Goal: Task Accomplishment & Management: Complete application form

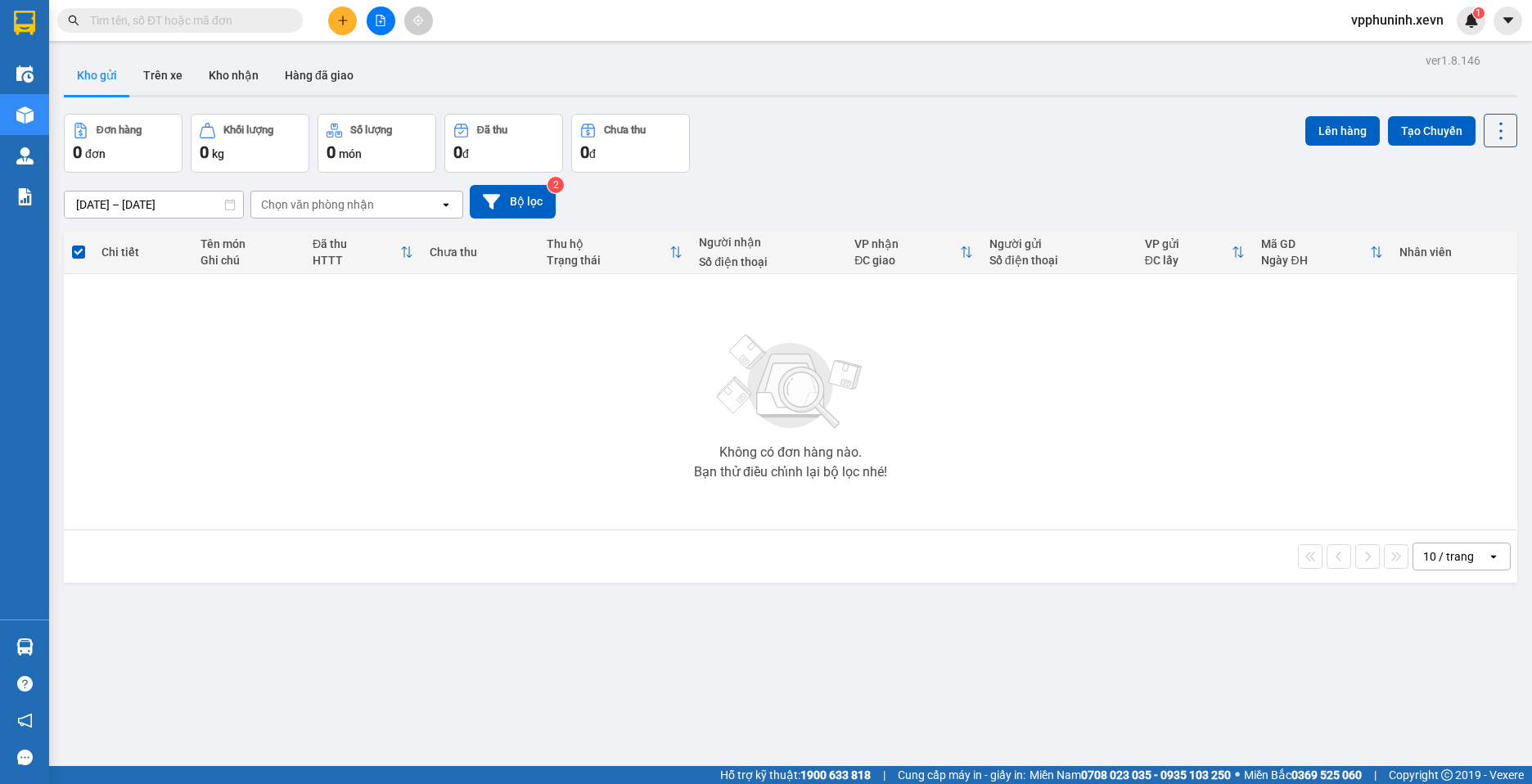
click at [342, 21] on icon "plus" at bounding box center [343, 20] width 12 height 12
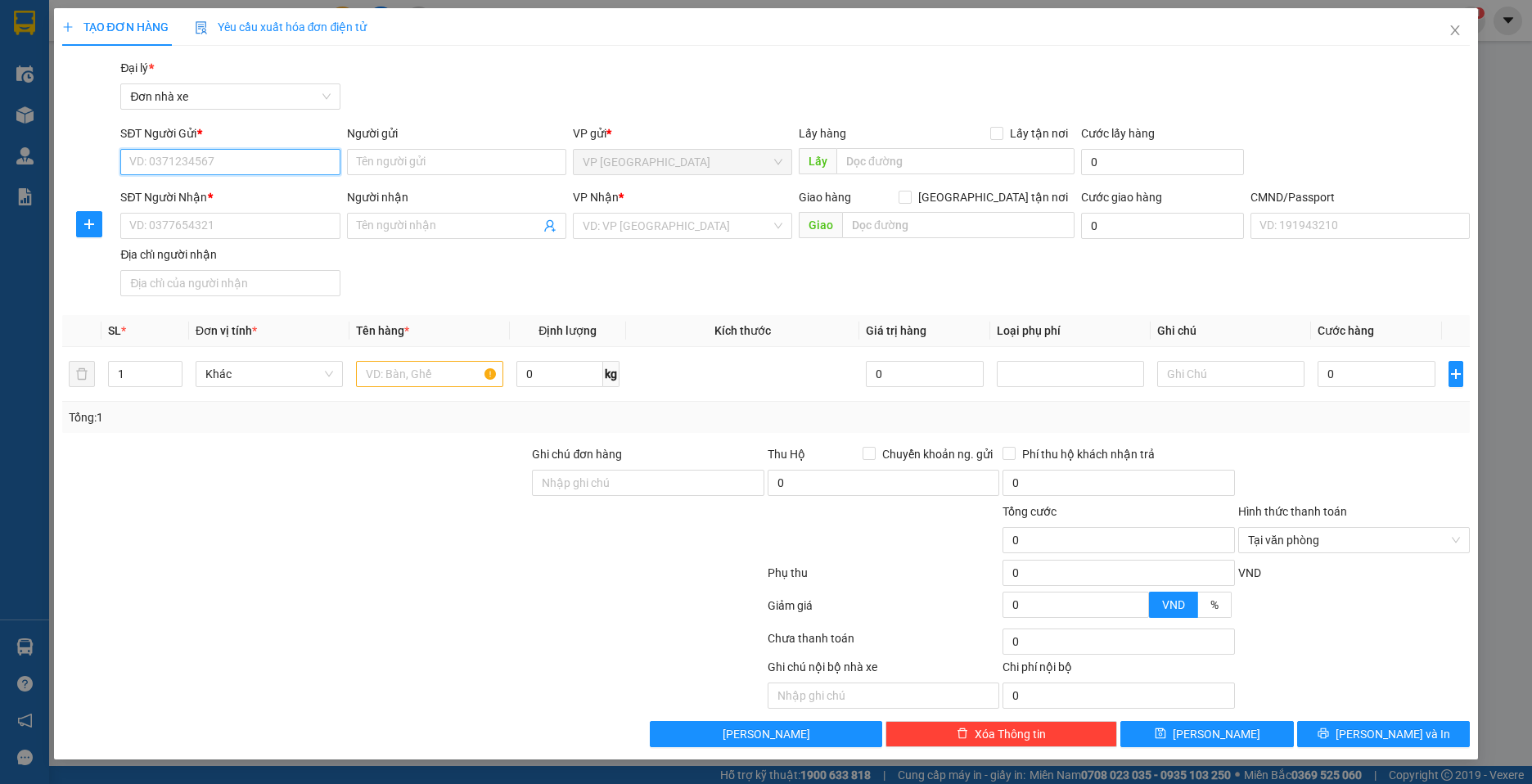
click at [293, 165] on input "SĐT Người Gửi *" at bounding box center [230, 162] width 220 height 26
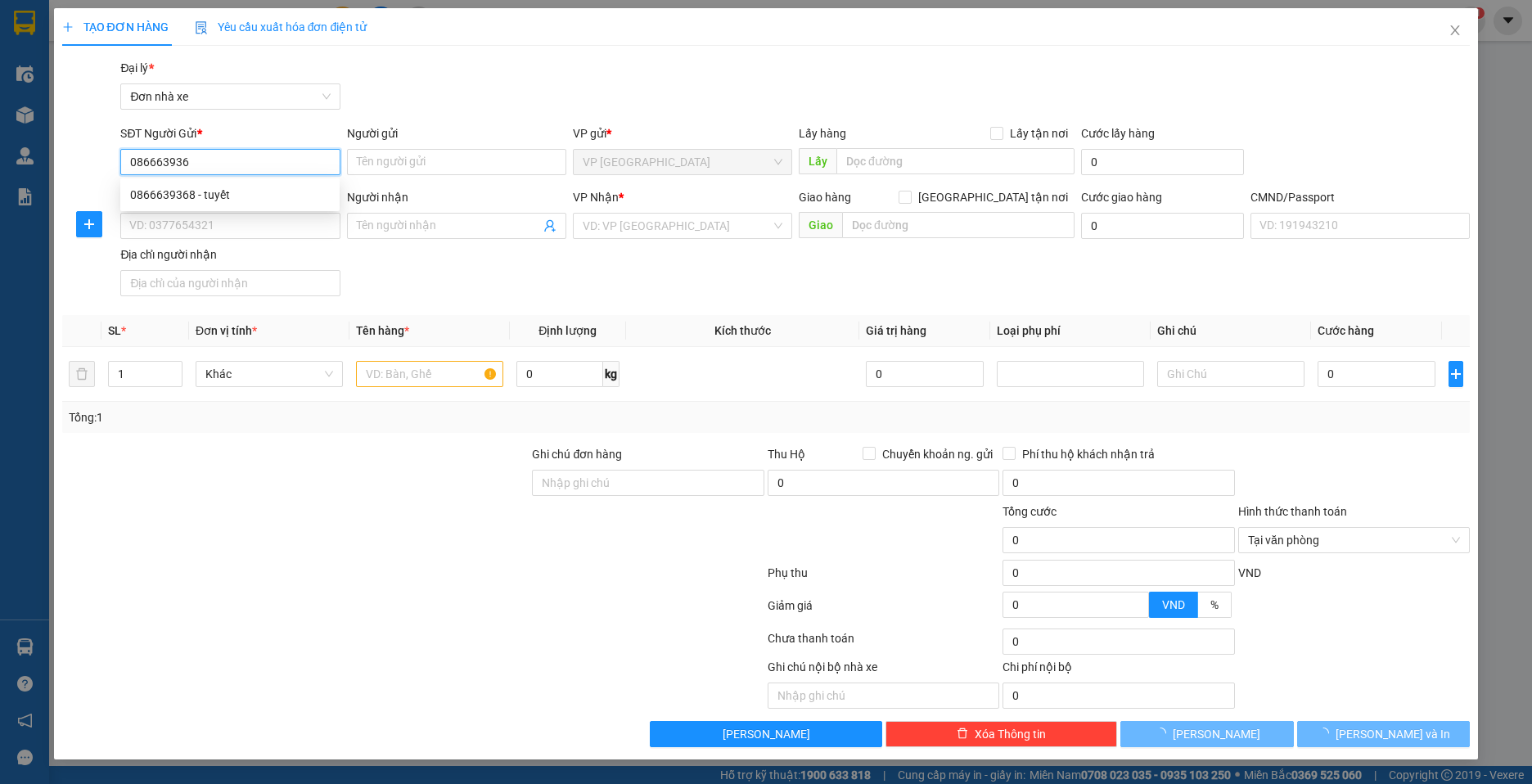
type input "0866639368"
click at [274, 183] on div "0866639368 - tuyết" at bounding box center [230, 195] width 220 height 26
type input "tuyết"
type input "0916511869"
type input "[PERSON_NAME]"
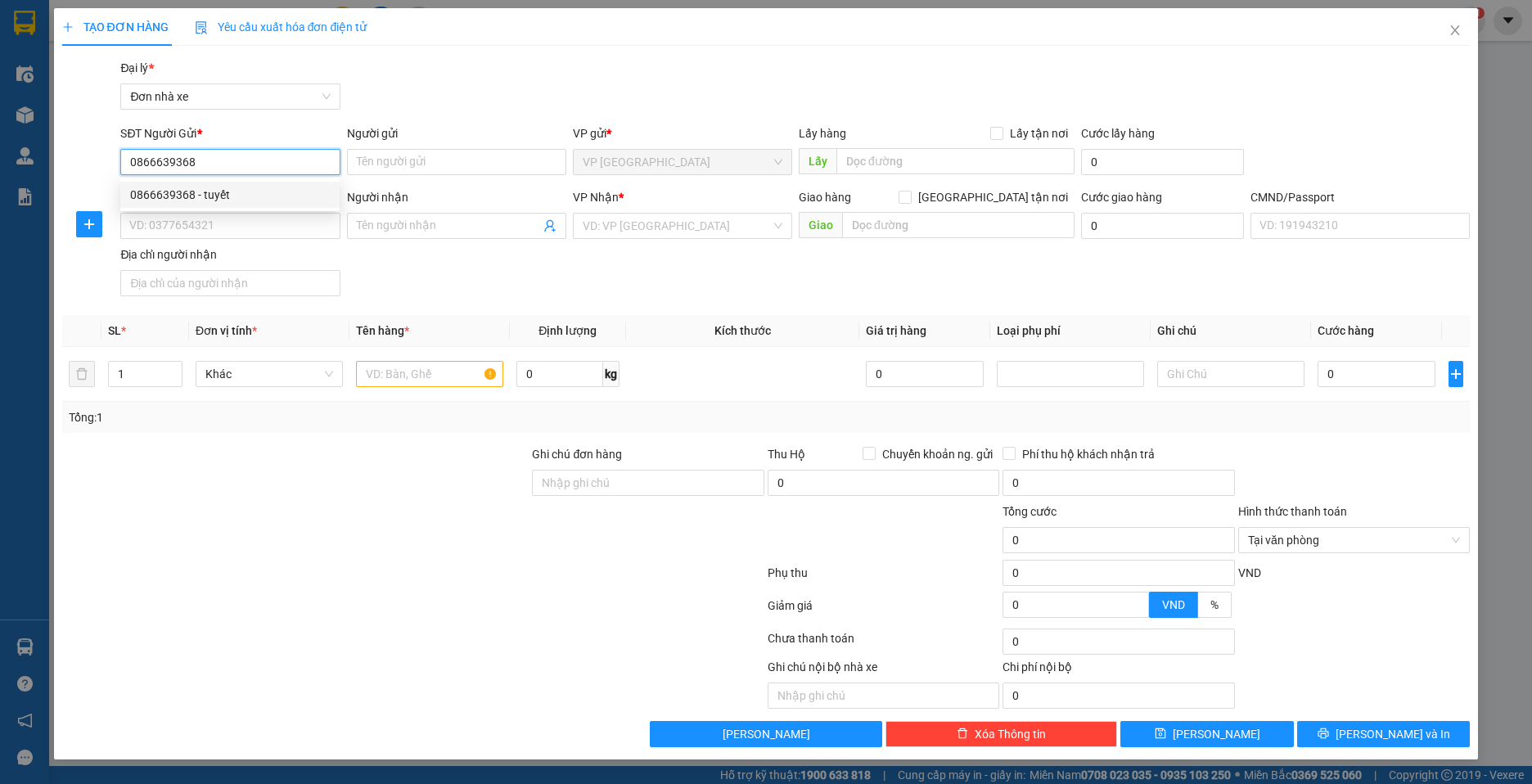
type input "0916511869 CƯỜNG"
type input "0866639368"
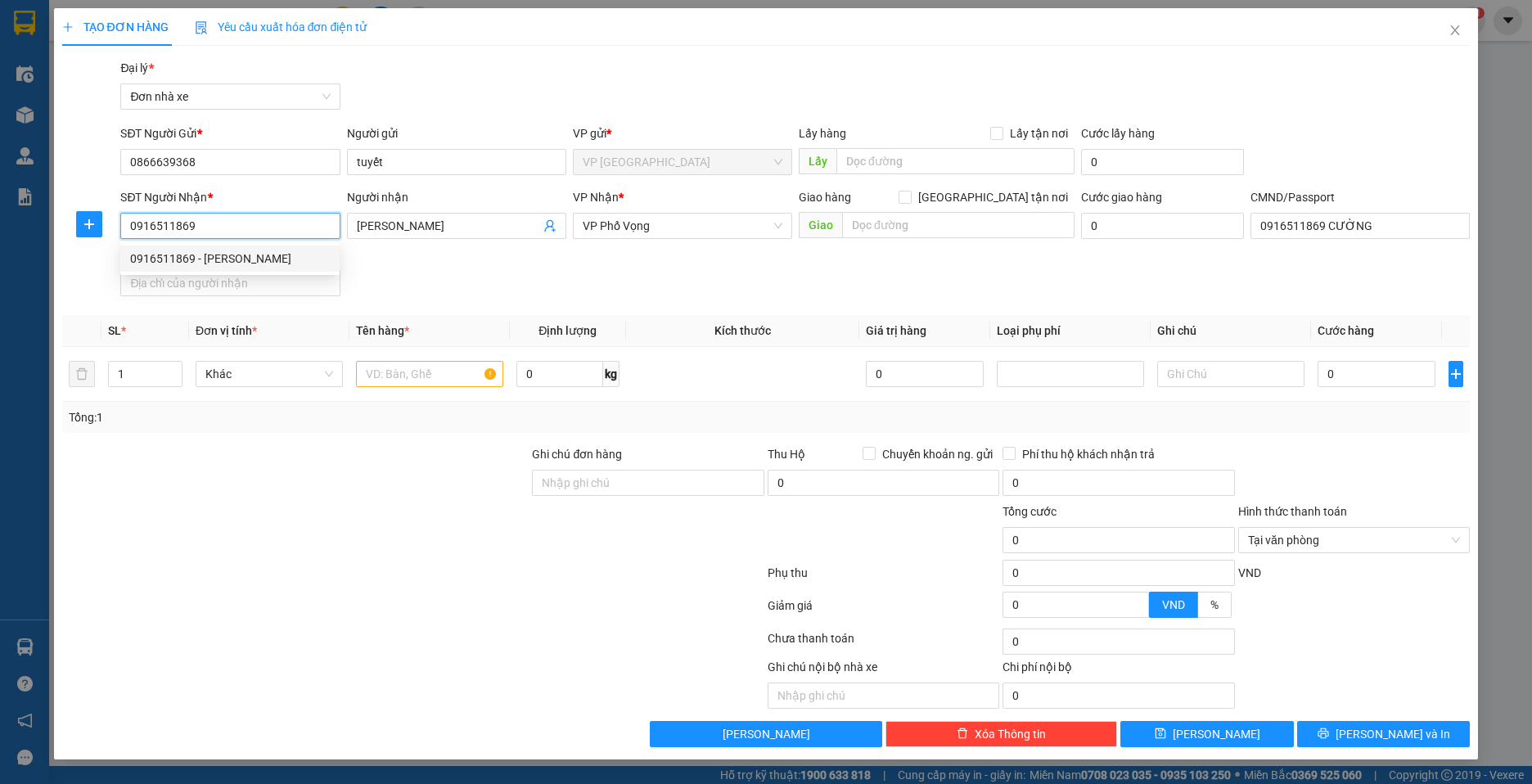
drag, startPoint x: 174, startPoint y: 230, endPoint x: 188, endPoint y: 231, distance: 14.0
click at [188, 231] on input "0916511869" at bounding box center [230, 225] width 220 height 26
click at [214, 229] on input "0916511869" at bounding box center [230, 225] width 220 height 26
click at [445, 363] on input "text" at bounding box center [430, 374] width 147 height 26
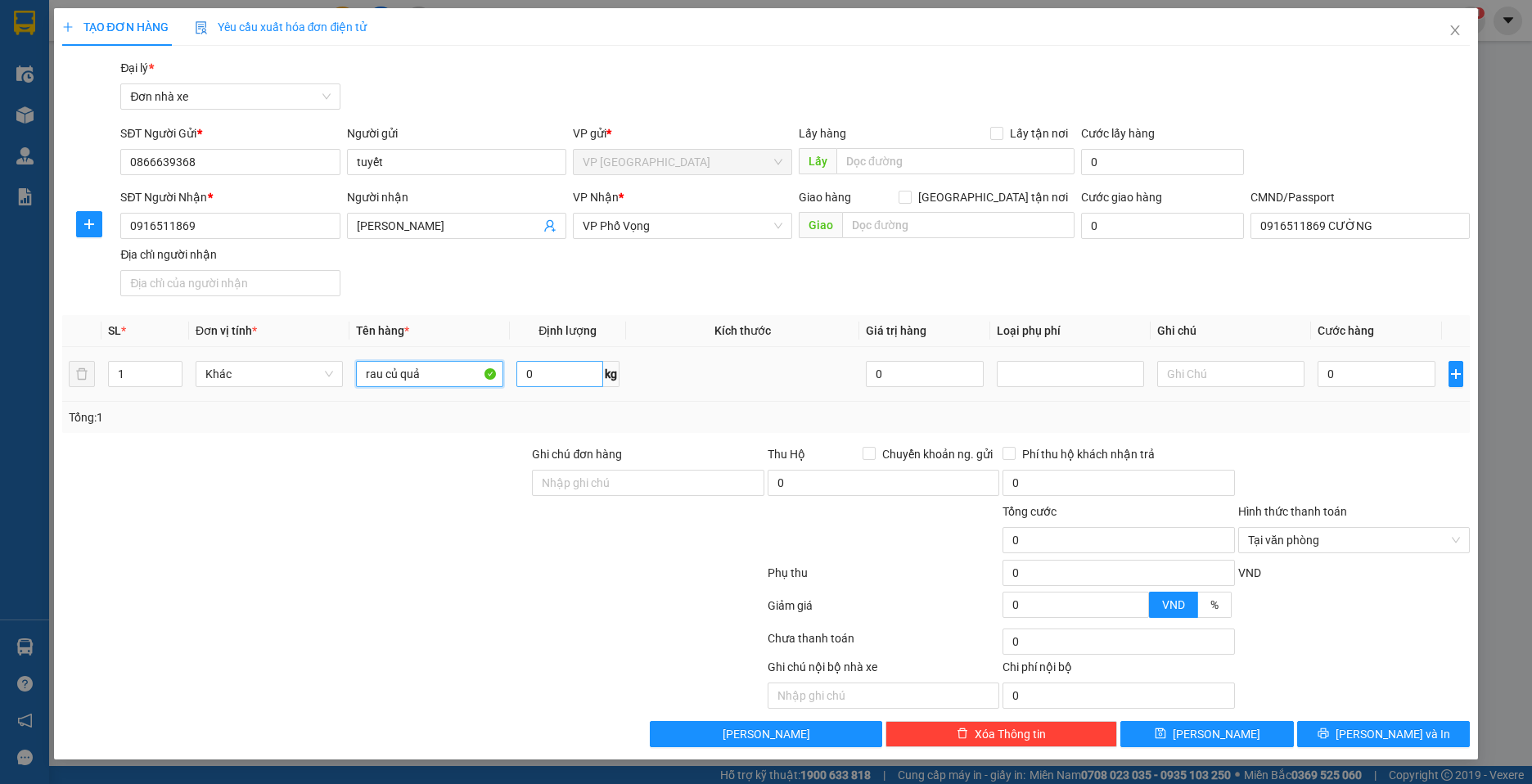
type input "rau củ quả"
click at [568, 381] on input "0" at bounding box center [560, 374] width 87 height 26
type input "12"
click at [1378, 356] on td "0" at bounding box center [1377, 374] width 131 height 55
click at [1368, 369] on input "0" at bounding box center [1377, 374] width 118 height 26
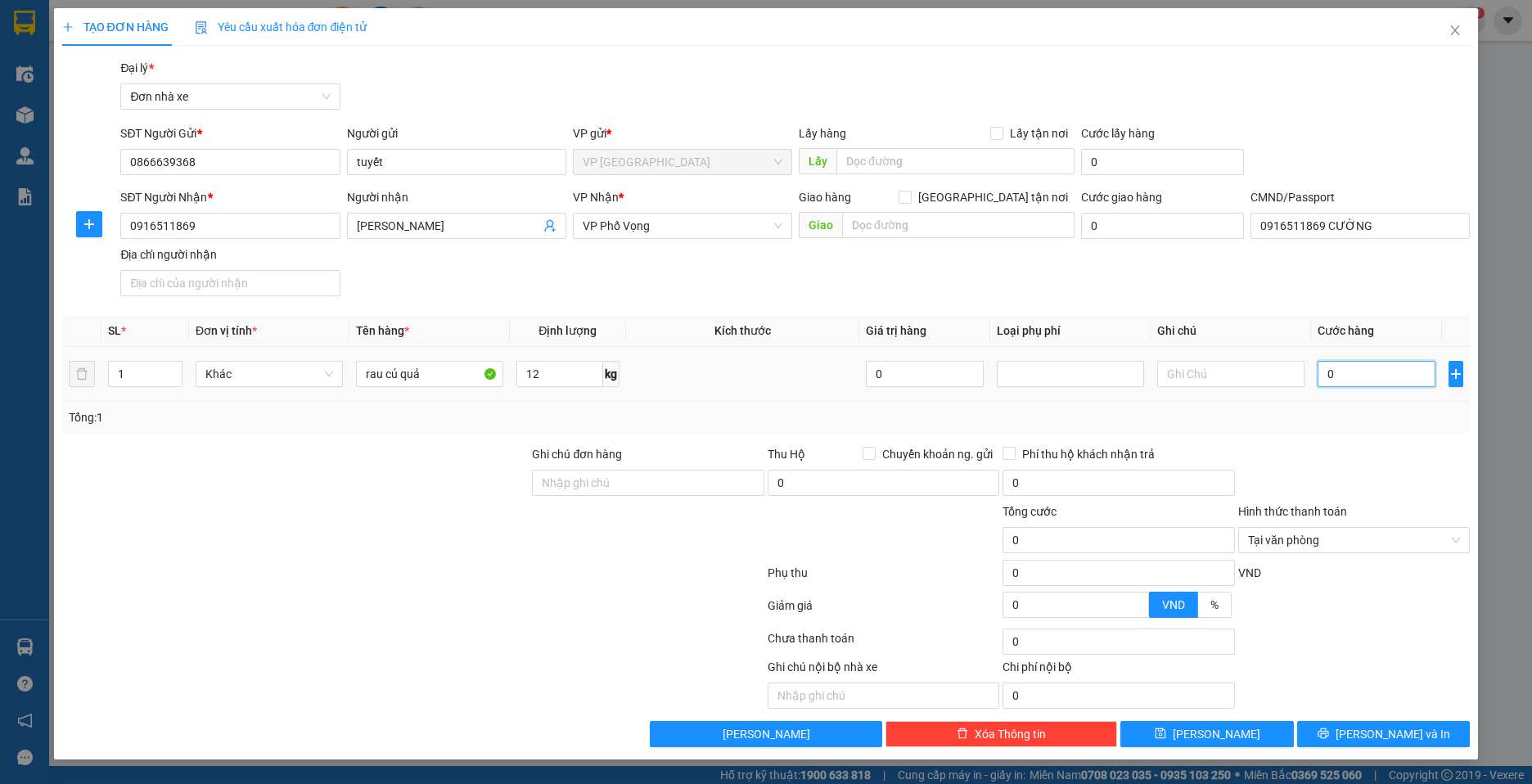
type input "40"
type input "450"
type input "40"
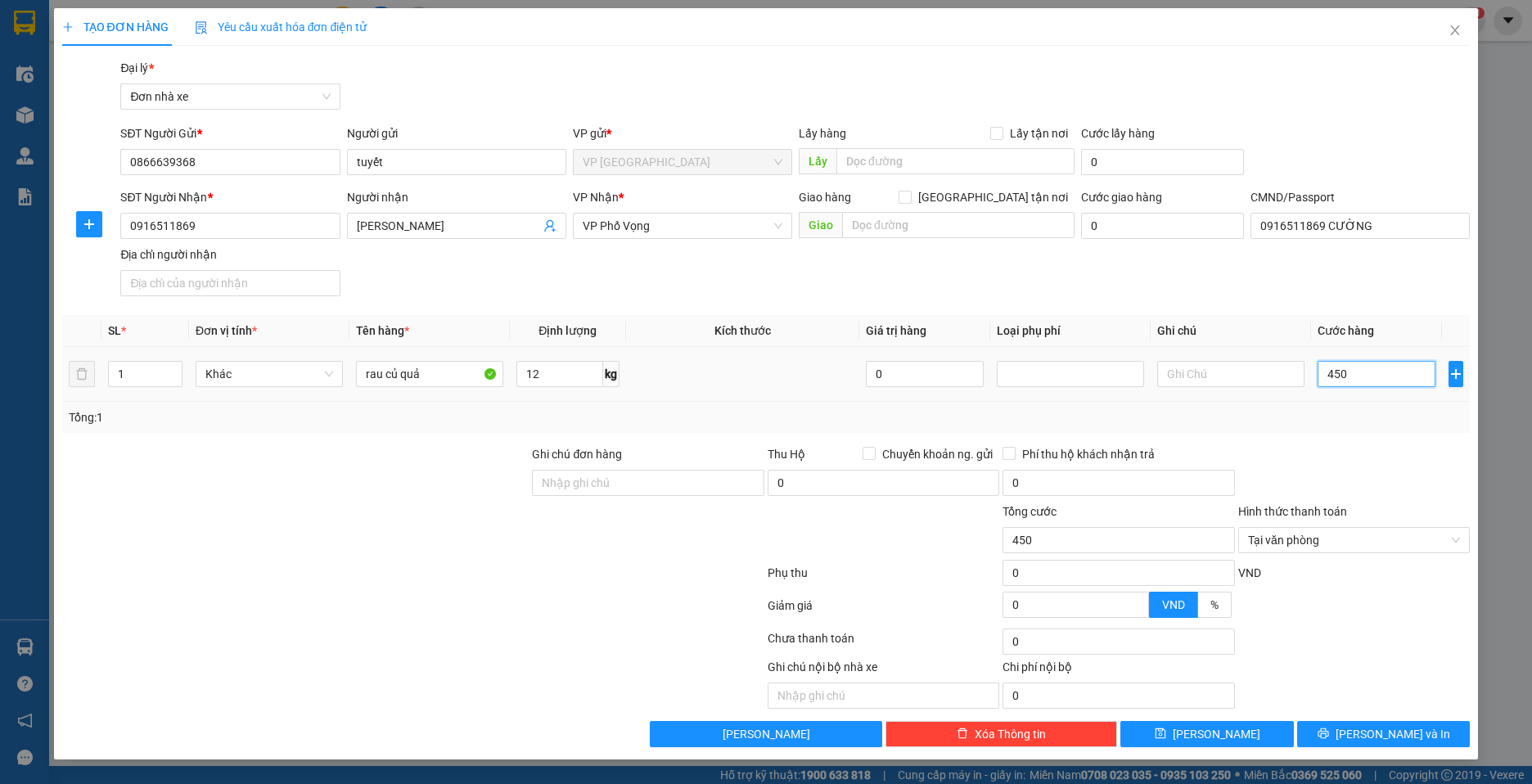
type input "40"
type input "450"
type input "4.500"
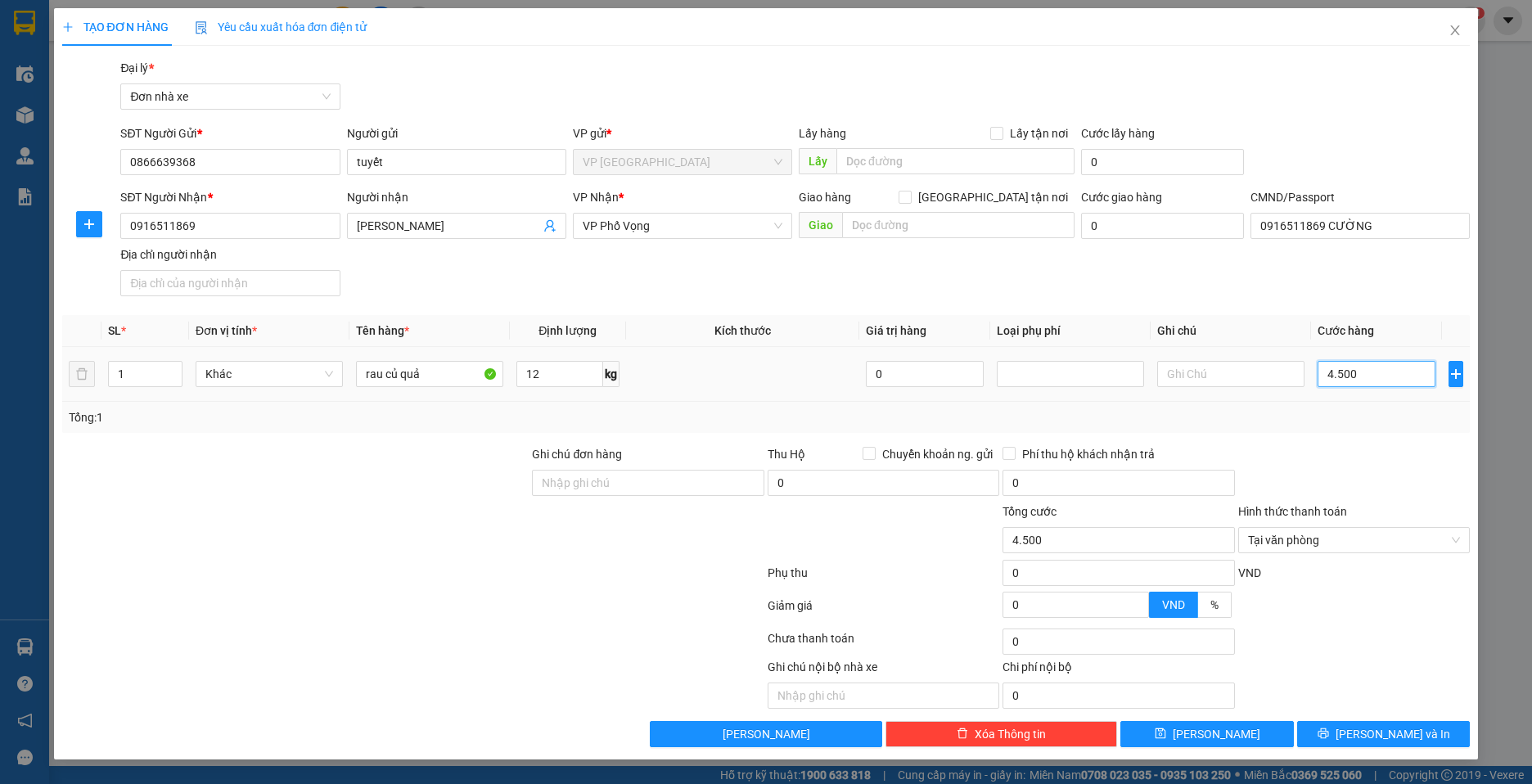
type input "45.000"
click at [1381, 728] on span "[PERSON_NAME] và In" at bounding box center [1392, 734] width 115 height 18
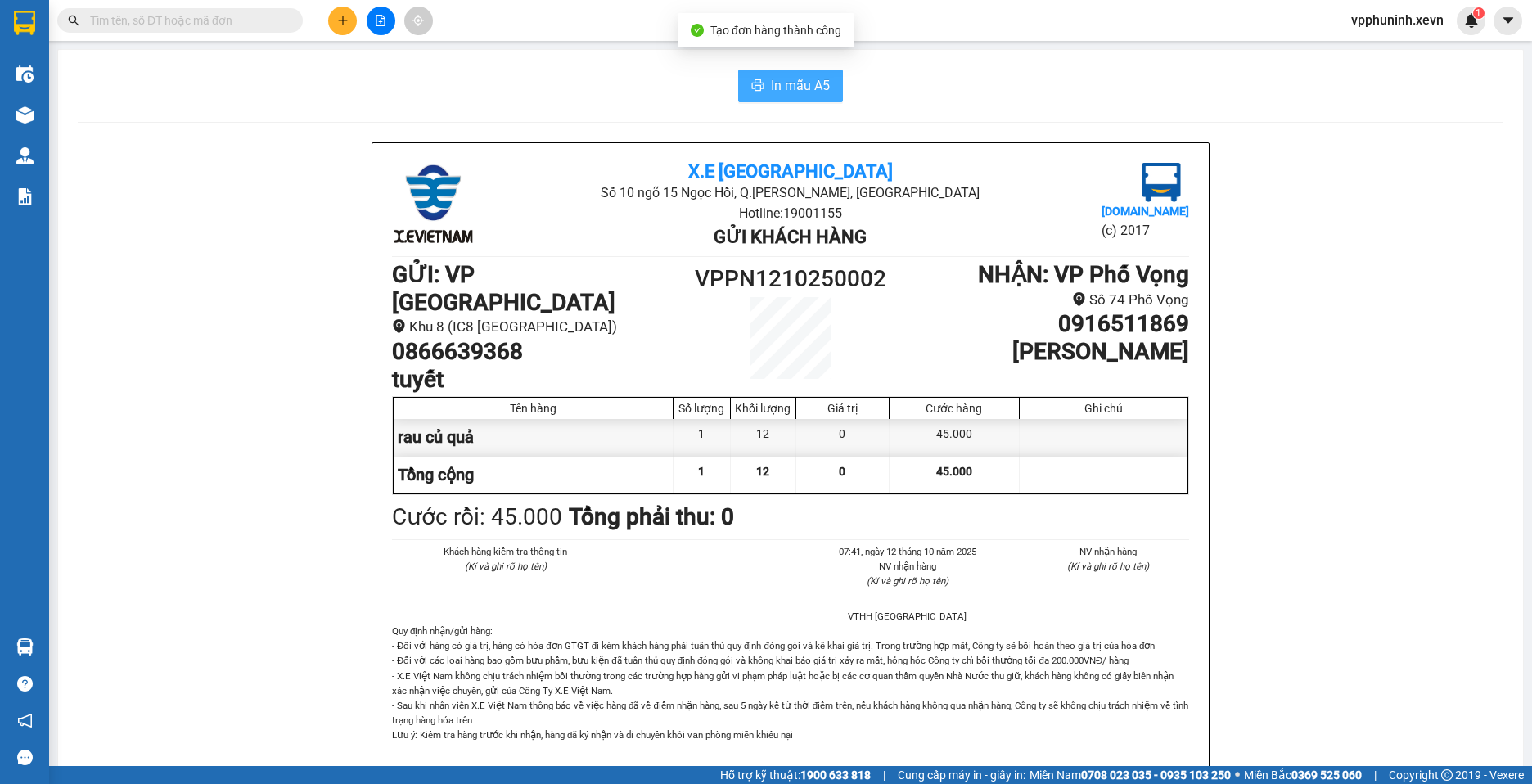
click at [793, 89] on span "In mẫu A5" at bounding box center [800, 85] width 59 height 20
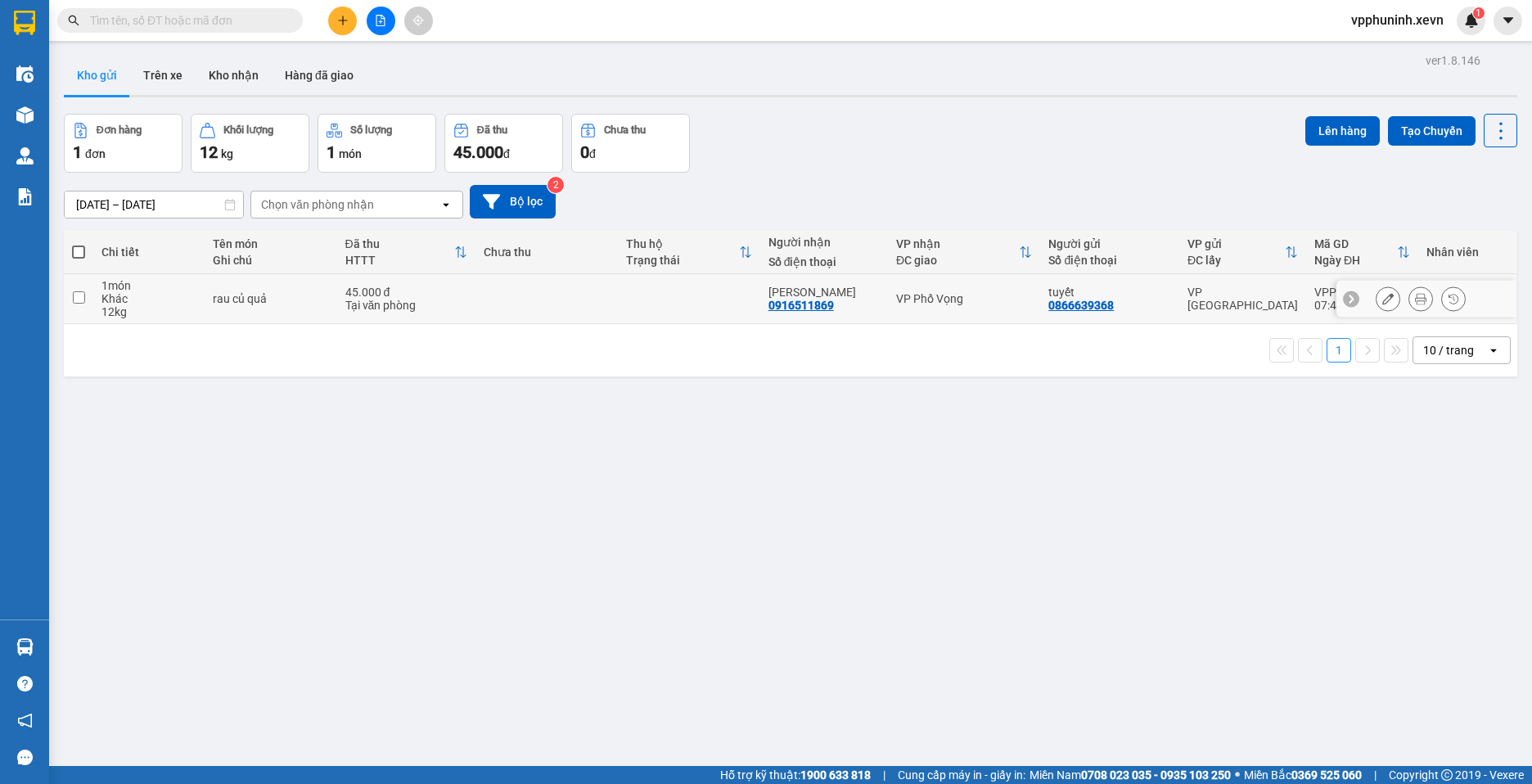
click at [79, 295] on input "checkbox" at bounding box center [79, 297] width 13 height 13
checkbox input "true"
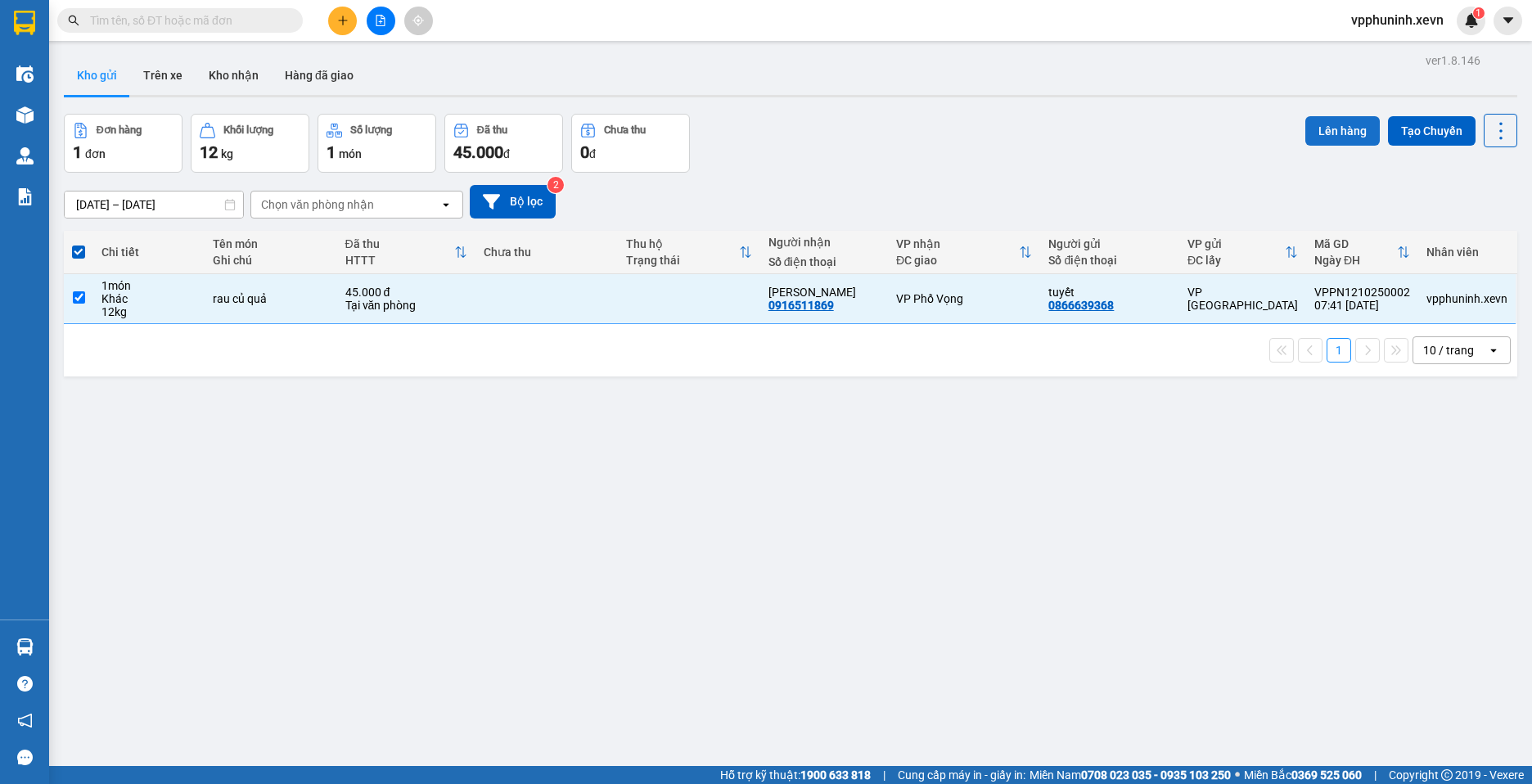
click at [1334, 131] on button "Lên hàng" at bounding box center [1342, 131] width 74 height 30
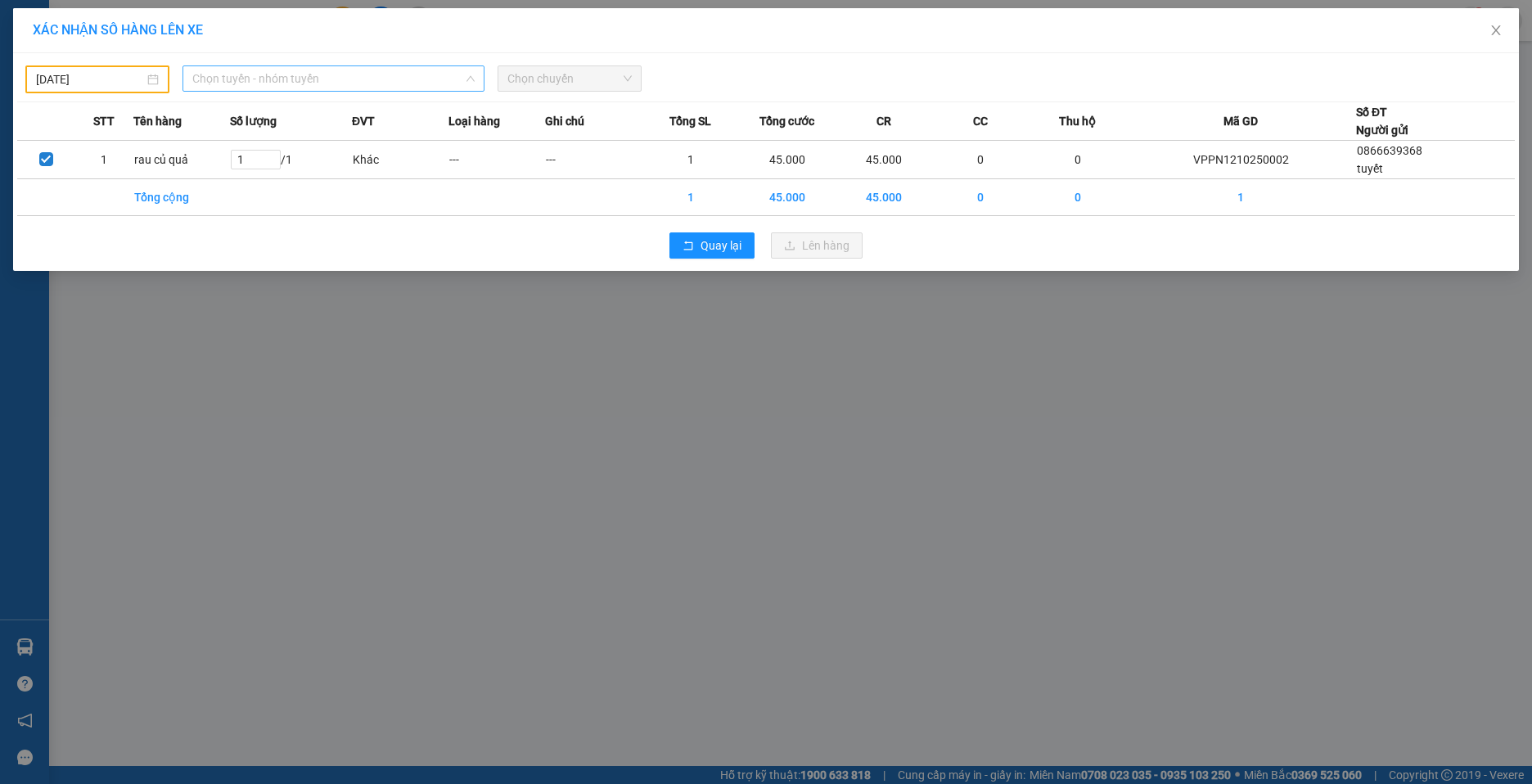
click at [403, 89] on span "Chọn tuyến - nhóm tuyến" at bounding box center [333, 78] width 282 height 24
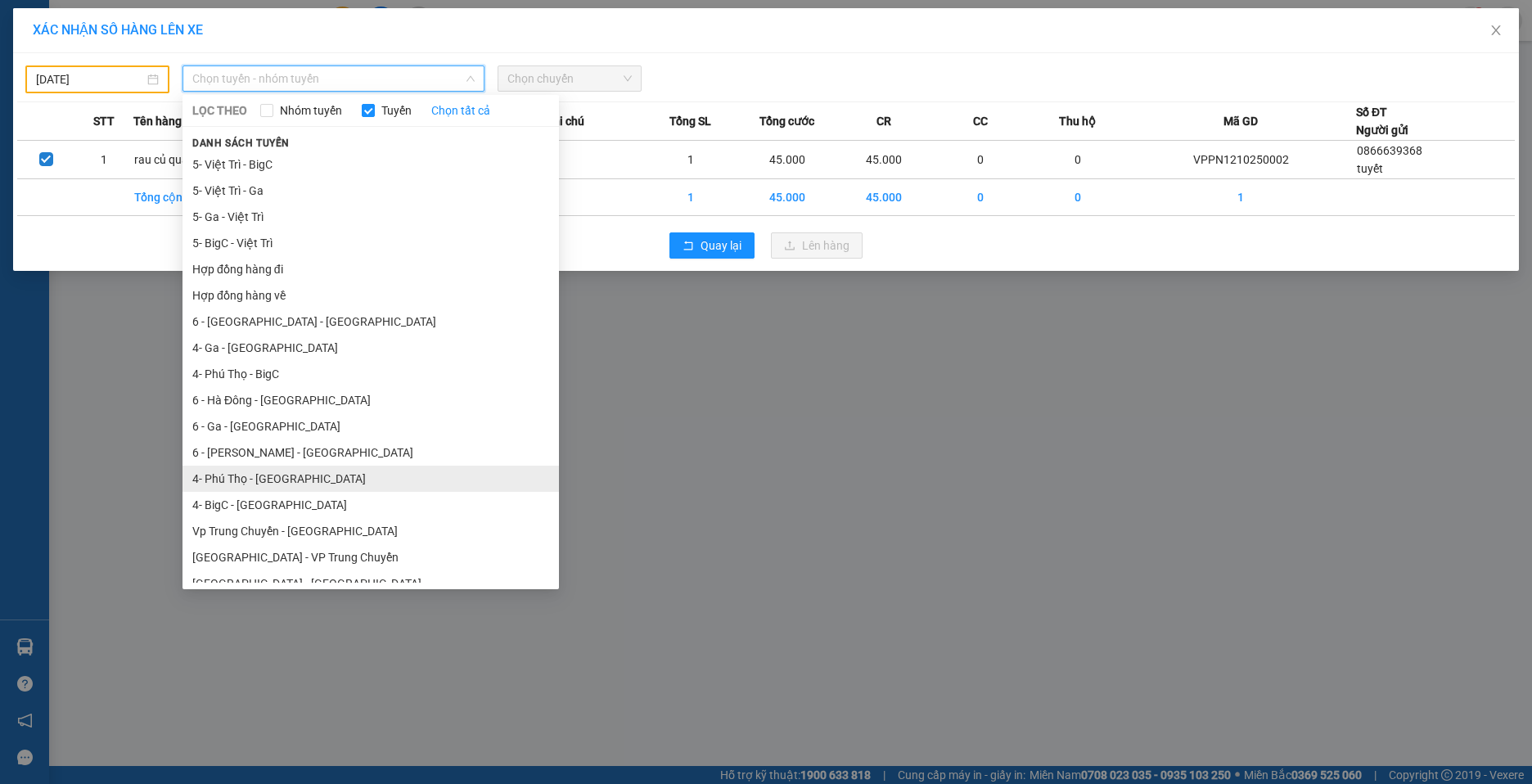
click at [325, 478] on li "4- Phú Thọ - [GEOGRAPHIC_DATA]" at bounding box center [370, 478] width 377 height 26
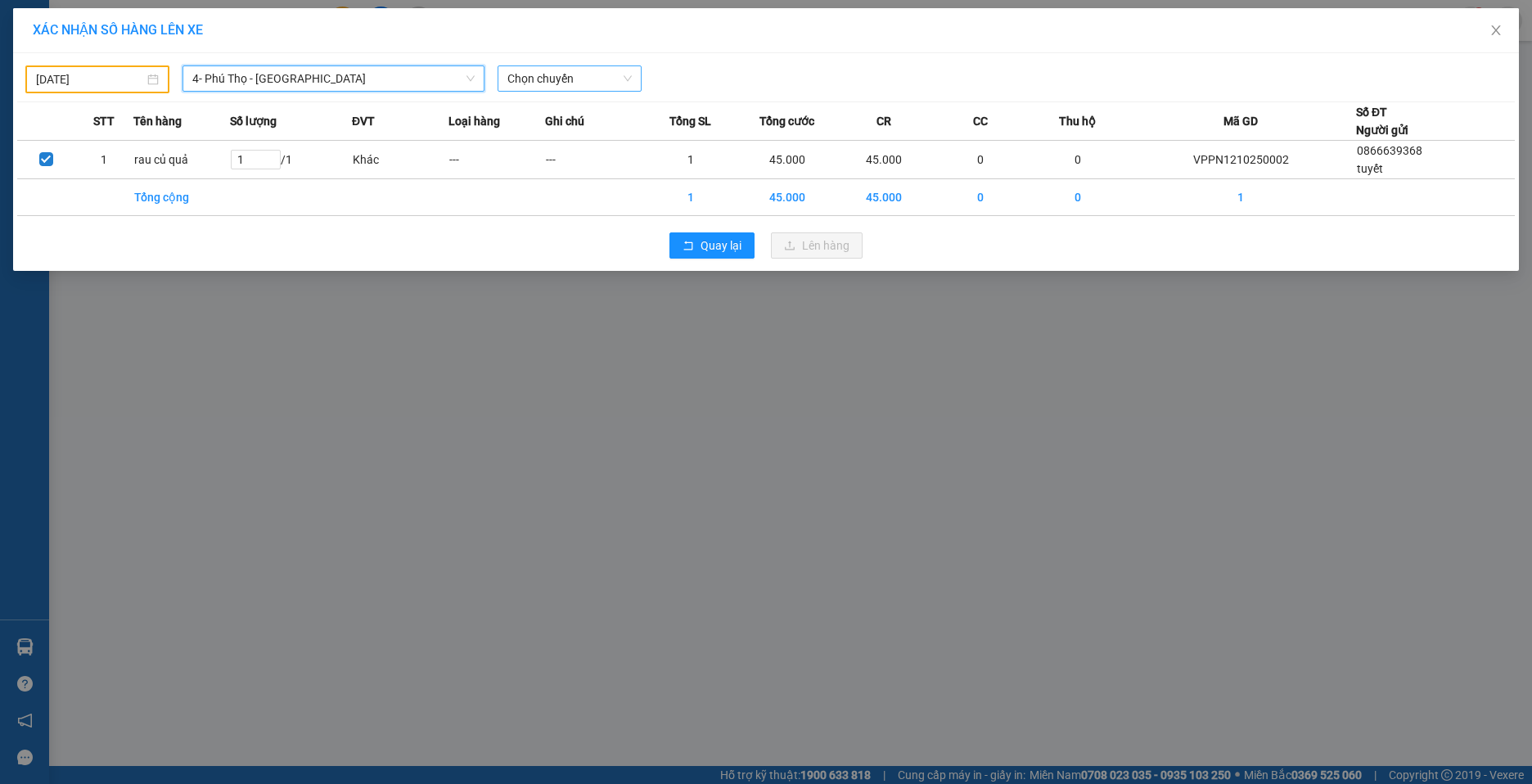
click at [563, 84] on span "Chọn chuyến" at bounding box center [569, 78] width 124 height 24
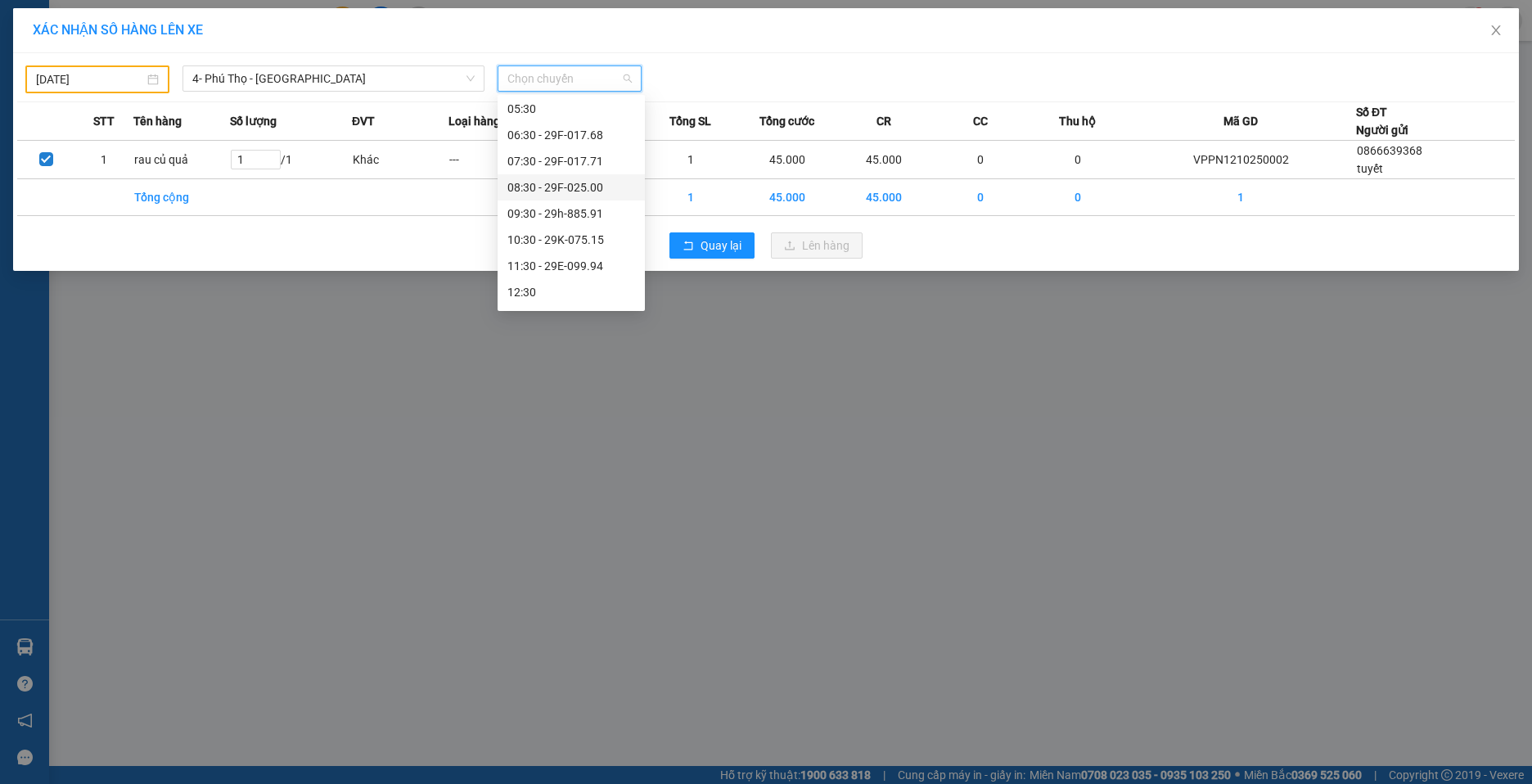
scroll to position [82, 0]
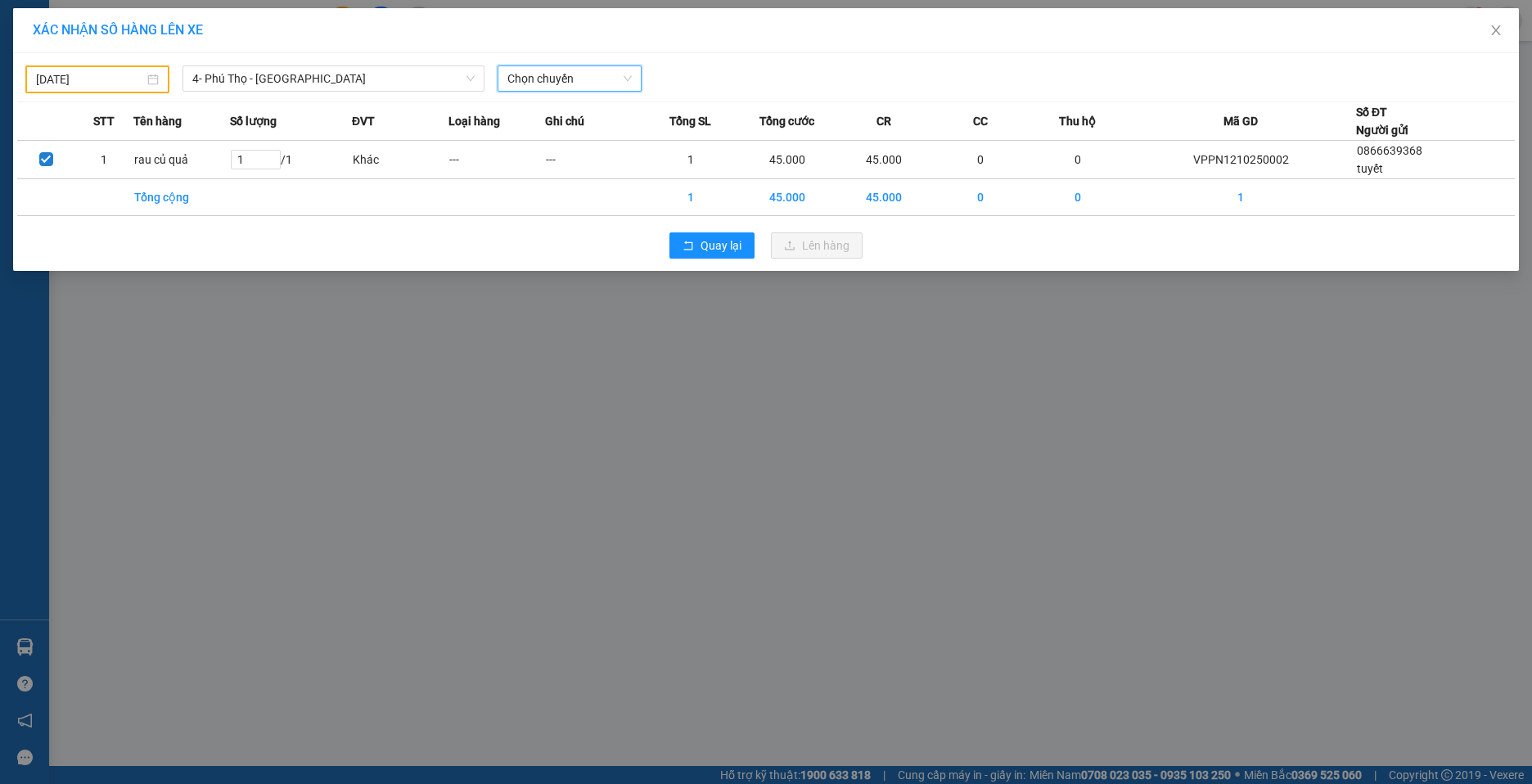
click at [600, 81] on span "Chọn chuyến" at bounding box center [569, 78] width 124 height 24
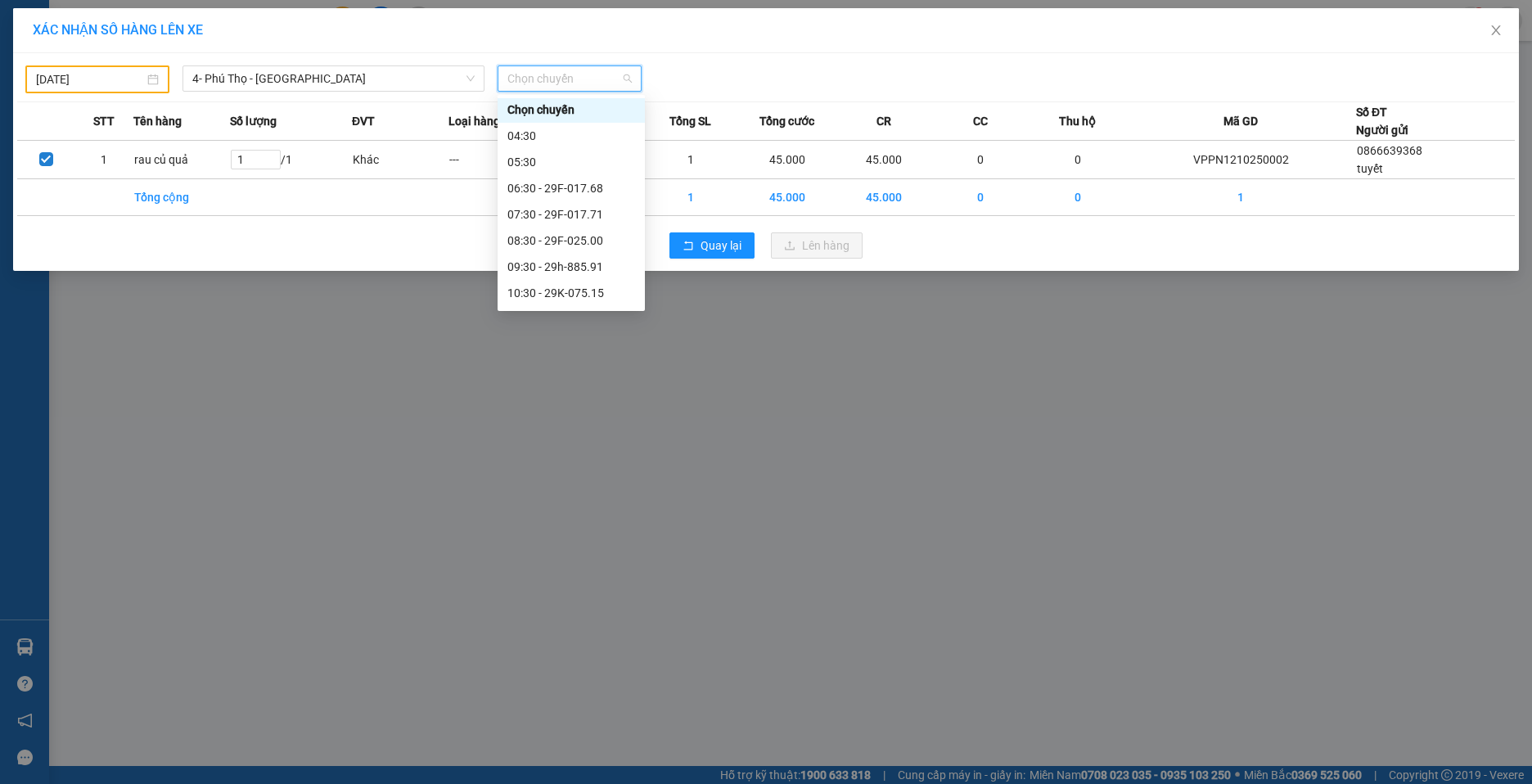
scroll to position [0, 0]
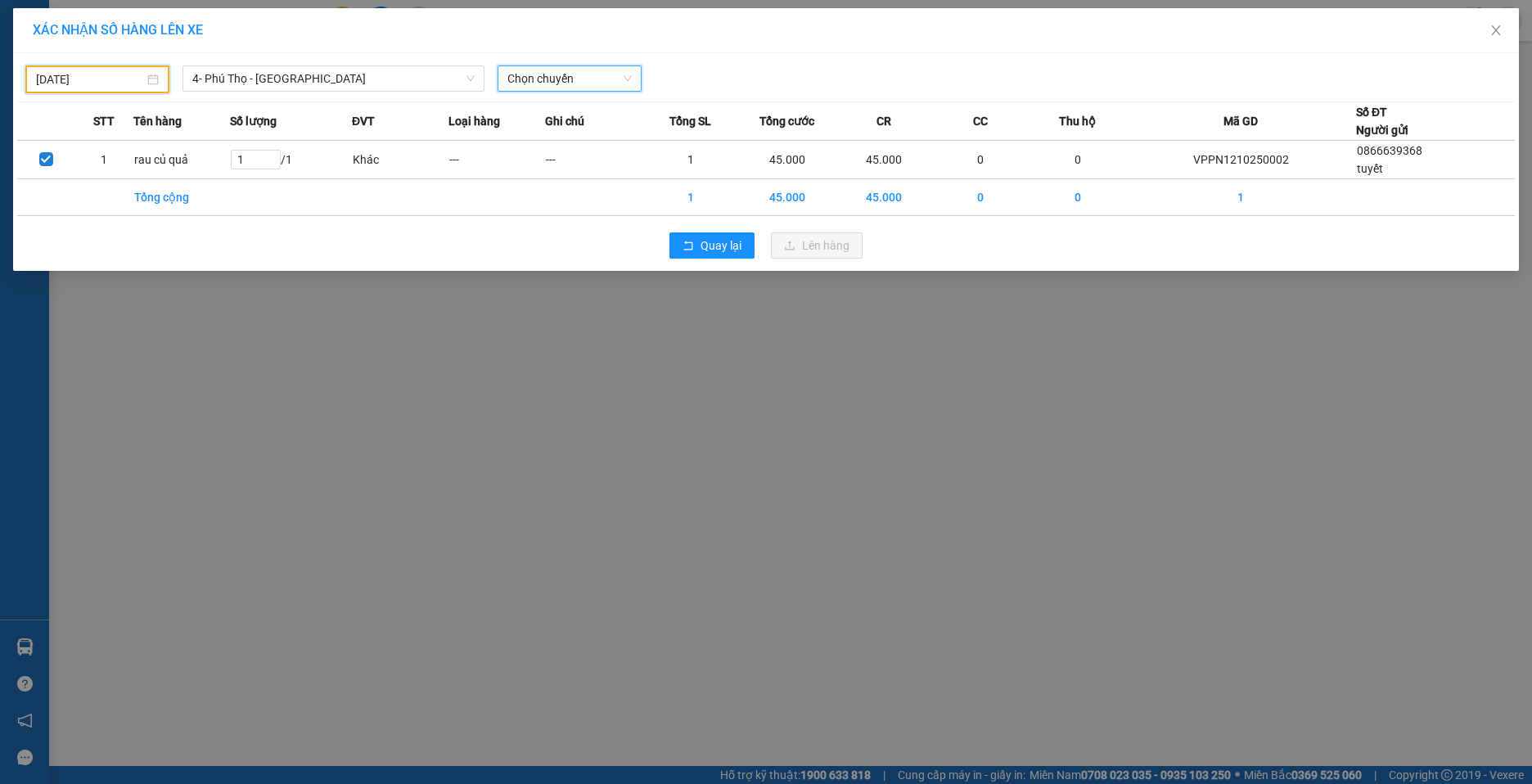
click at [142, 88] on input "[DATE]" at bounding box center [90, 79] width 108 height 18
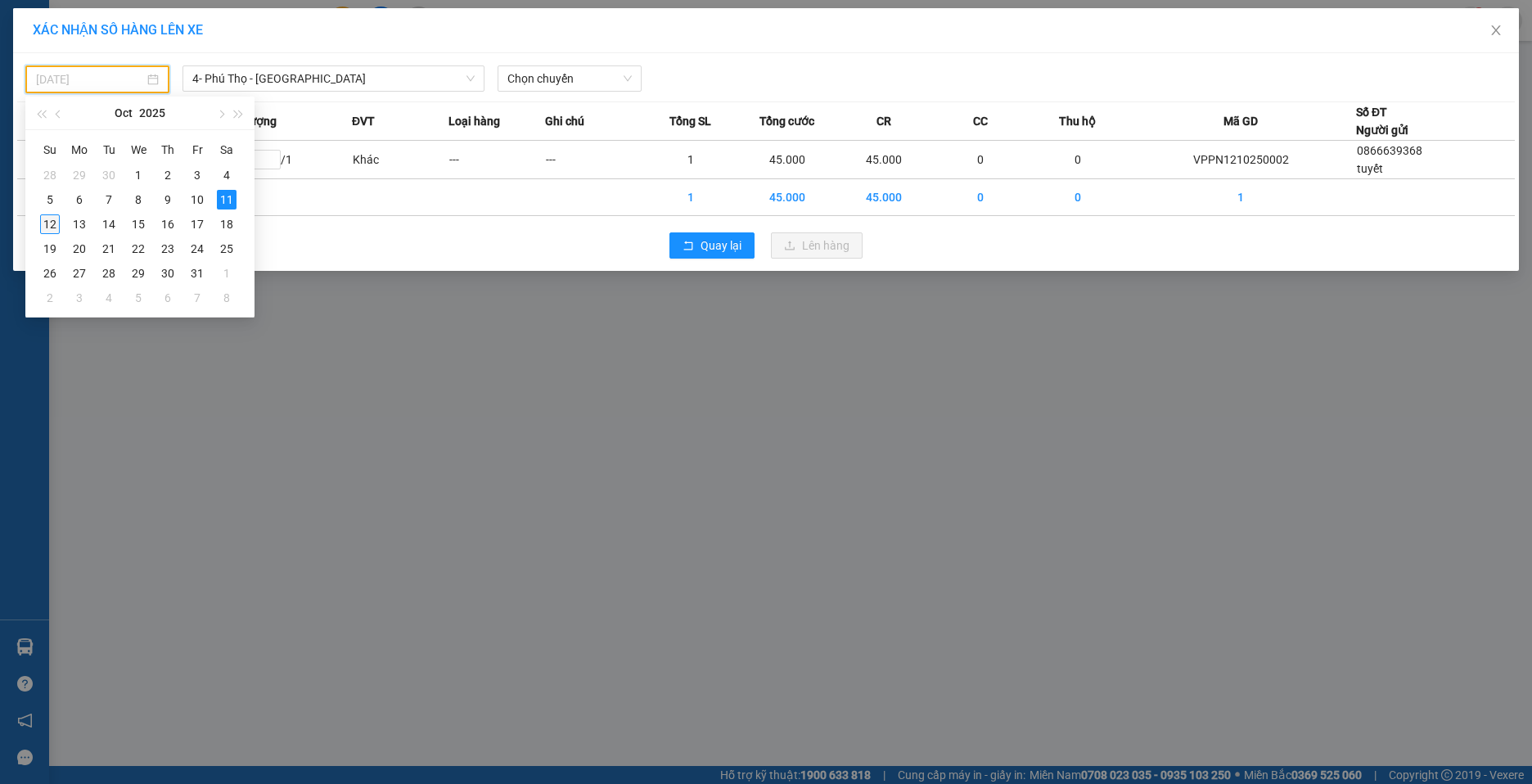
click at [46, 222] on div "12" at bounding box center [50, 224] width 19 height 19
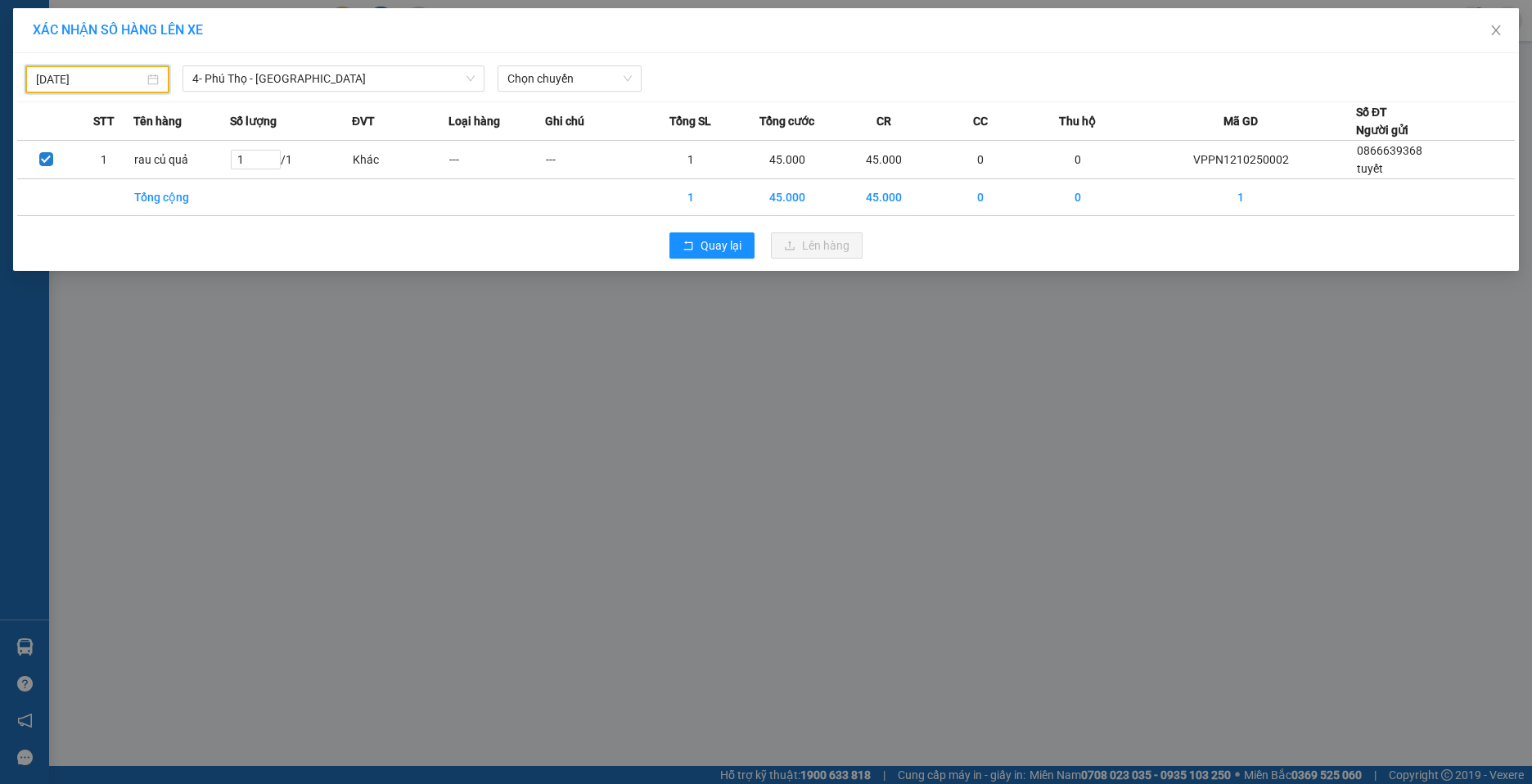
type input "[DATE]"
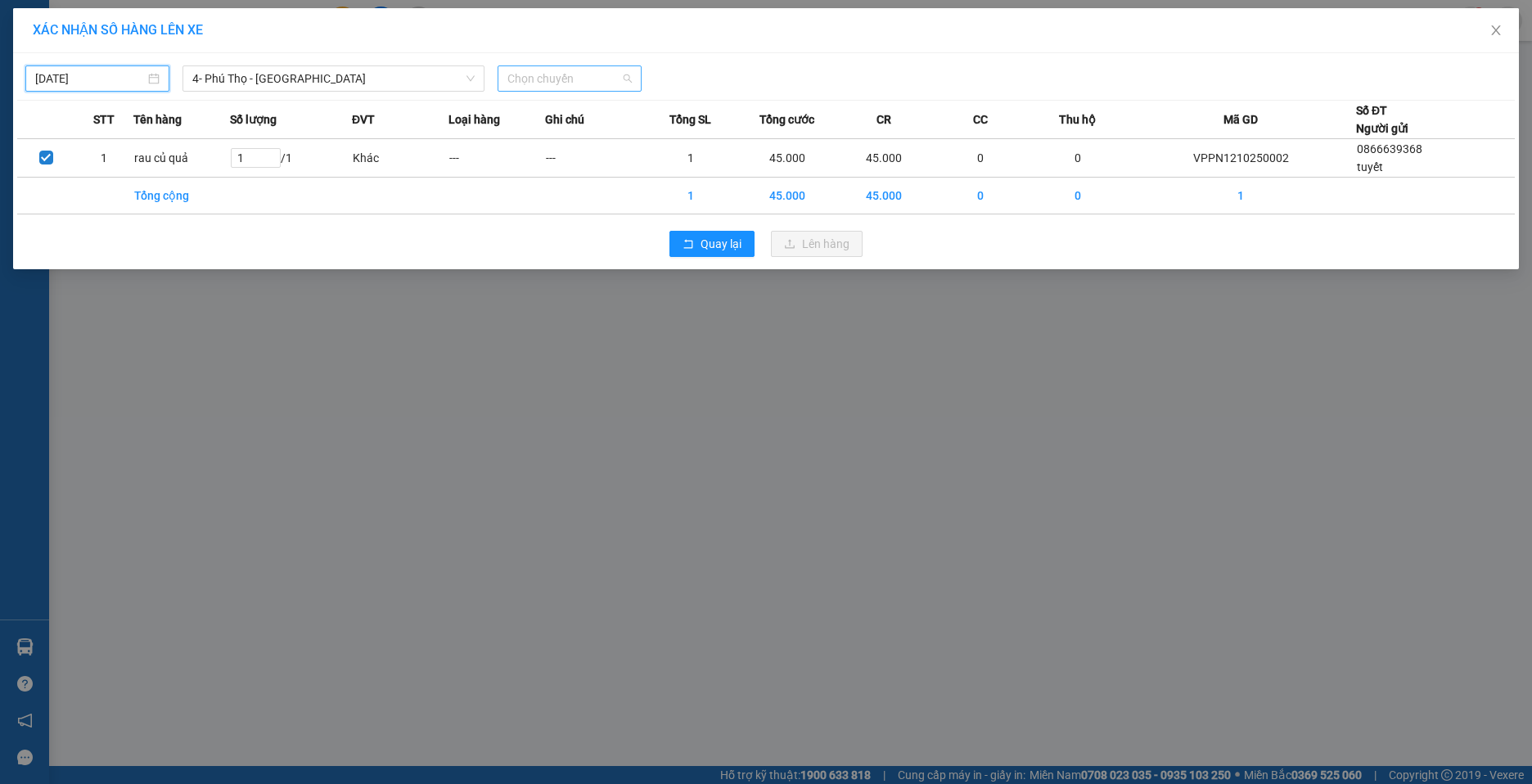
click at [596, 79] on span "Chọn chuyến" at bounding box center [569, 78] width 124 height 24
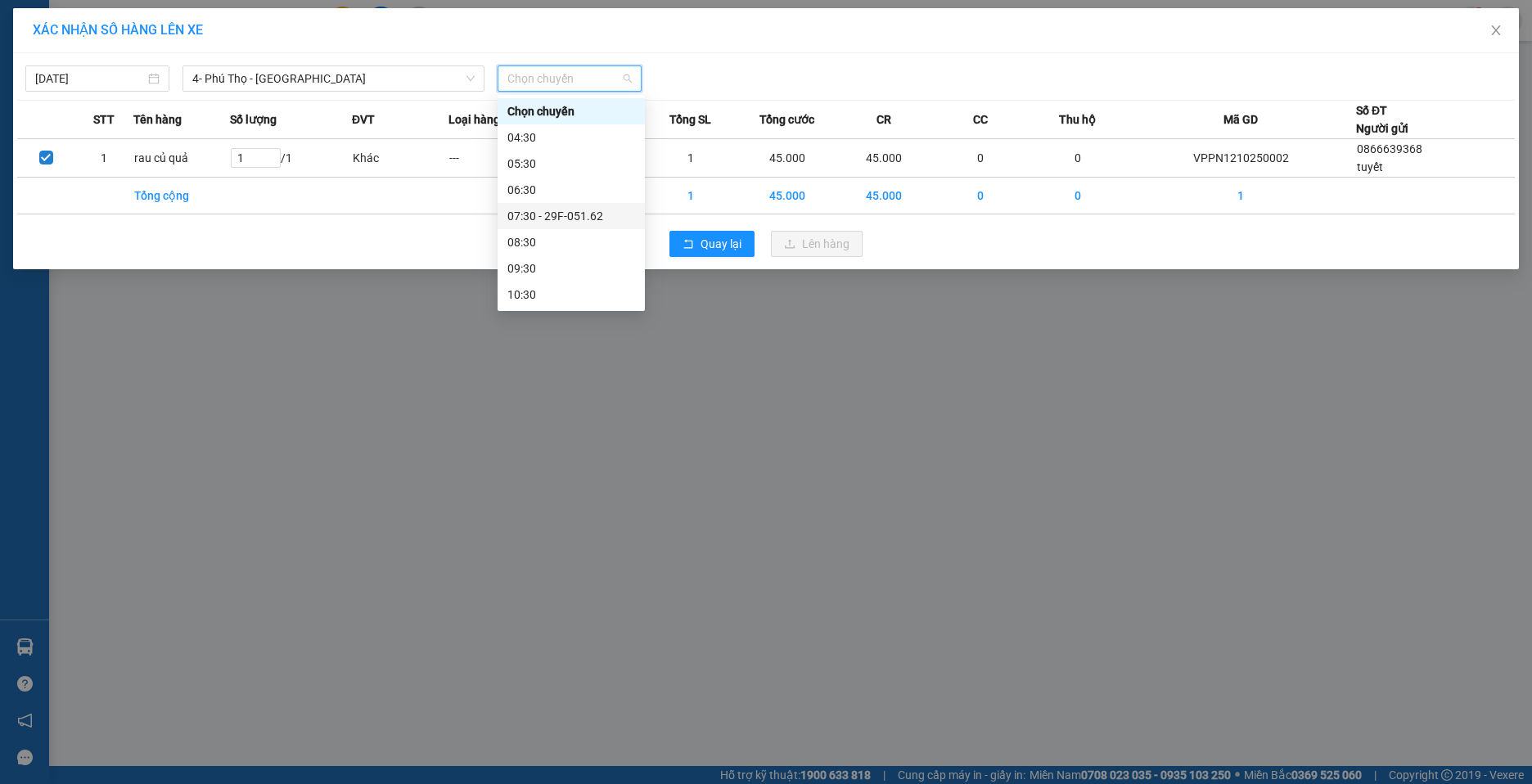
click at [584, 217] on div "07:30 - 29F-051.62" at bounding box center [571, 216] width 128 height 18
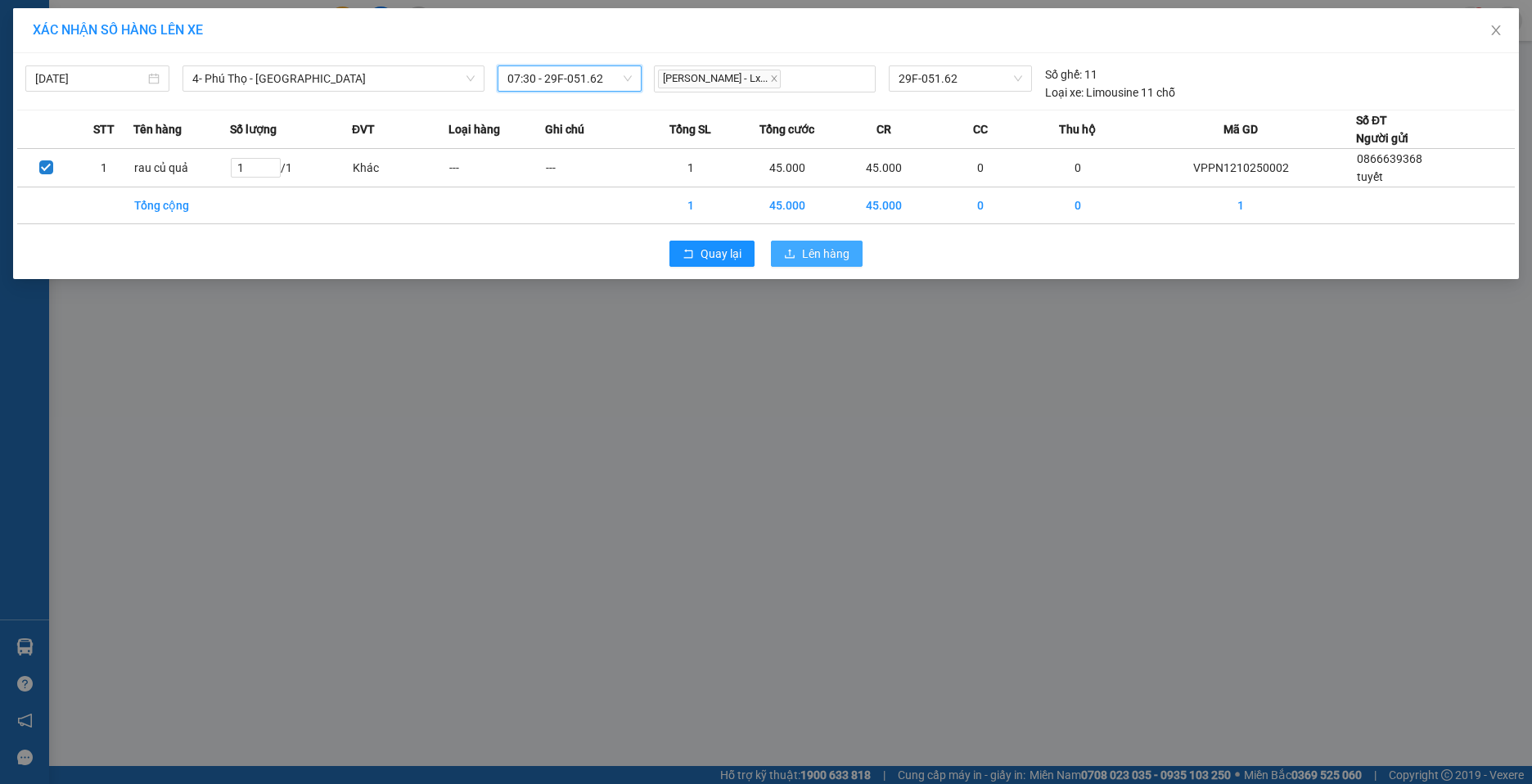
click at [813, 258] on span "Lên hàng" at bounding box center [825, 253] width 47 height 18
